Goal: Check status: Check status

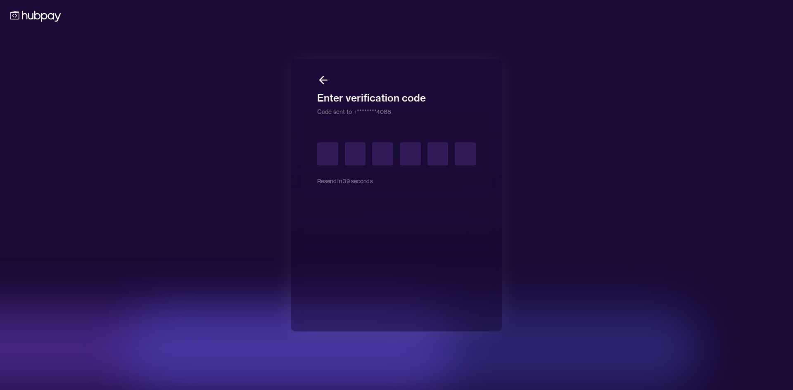
type input "*"
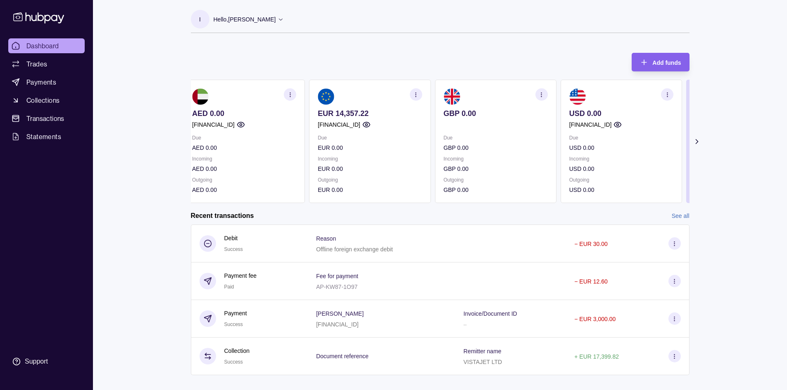
click at [349, 113] on p "EUR 14,357.22" at bounding box center [370, 113] width 104 height 9
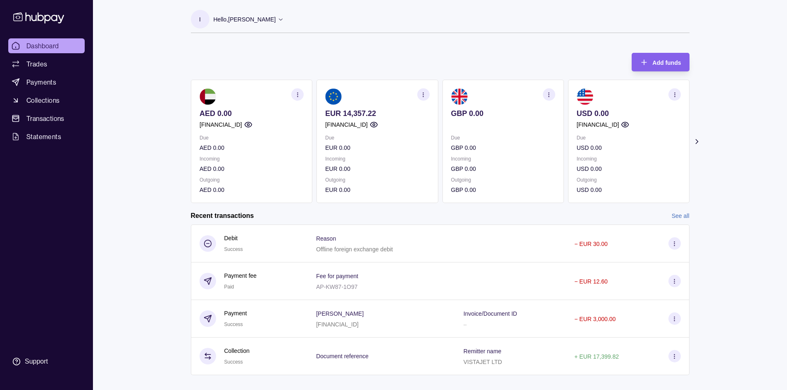
click at [349, 116] on p "EUR 14,357.22" at bounding box center [377, 113] width 104 height 9
click at [354, 114] on p "EUR 14,357.22" at bounding box center [377, 113] width 104 height 9
click at [351, 113] on p "EUR 14,357.22" at bounding box center [377, 113] width 104 height 9
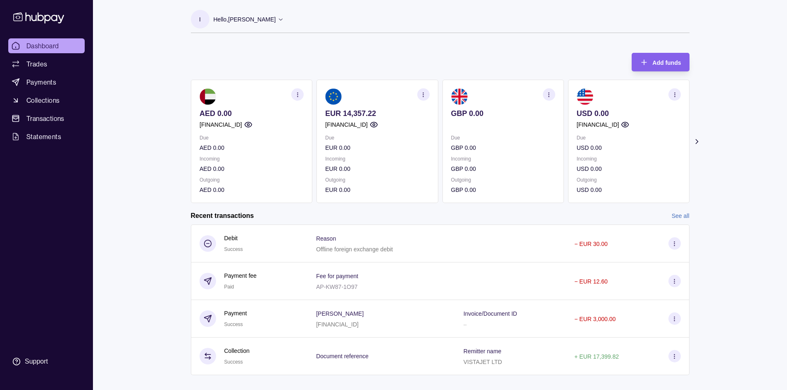
click at [351, 113] on p "EUR 14,357.22" at bounding box center [377, 113] width 104 height 9
click at [388, 114] on p "EUR 14,357.22" at bounding box center [377, 113] width 104 height 9
click at [732, 172] on div "Dashboard Trades Payments Collections Transactions Statements Support I Hello, …" at bounding box center [393, 201] width 787 height 402
